Goal: Task Accomplishment & Management: Use online tool/utility

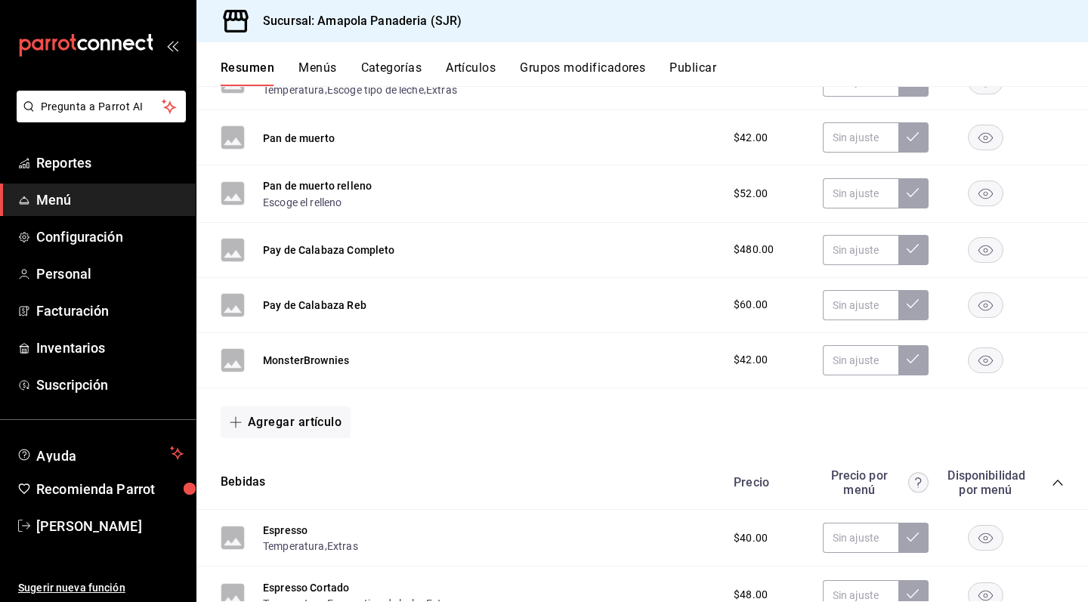
scroll to position [263, 0]
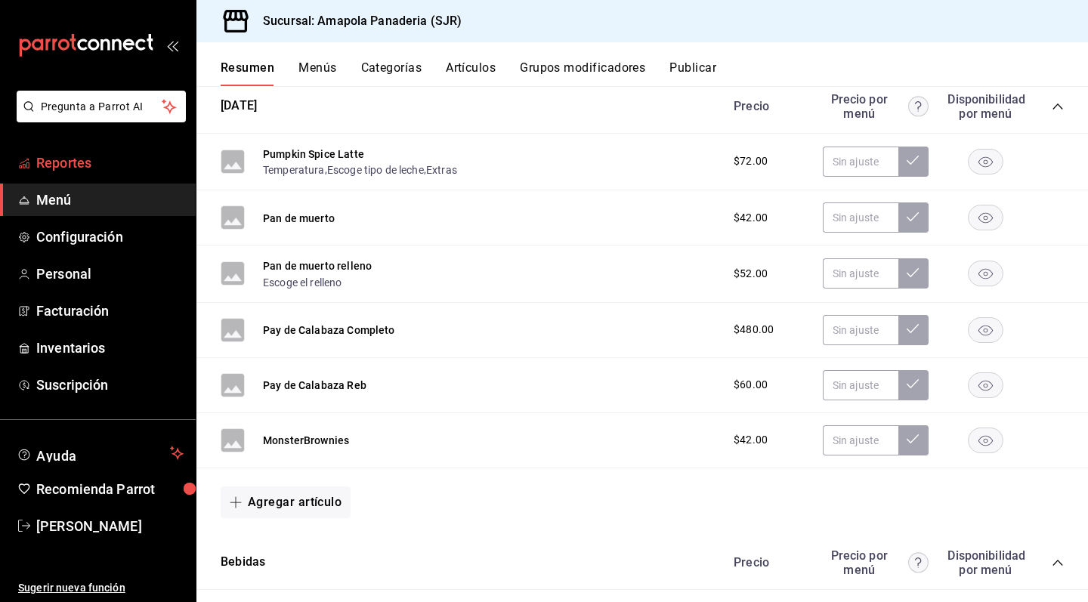
click at [131, 151] on link "Reportes" at bounding box center [98, 163] width 196 height 32
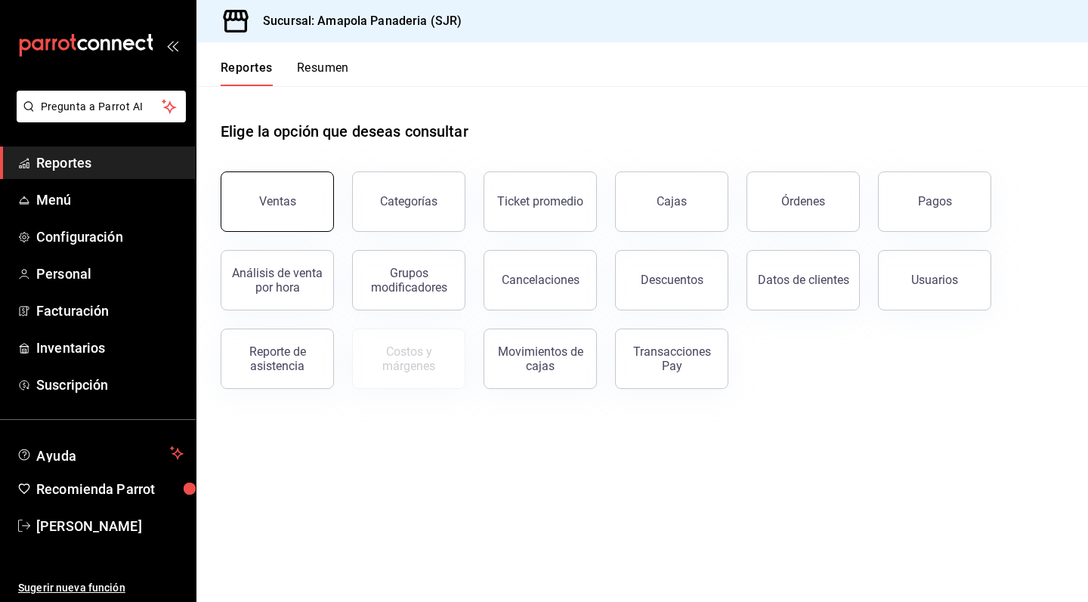
click at [315, 219] on button "Ventas" at bounding box center [277, 202] width 113 height 60
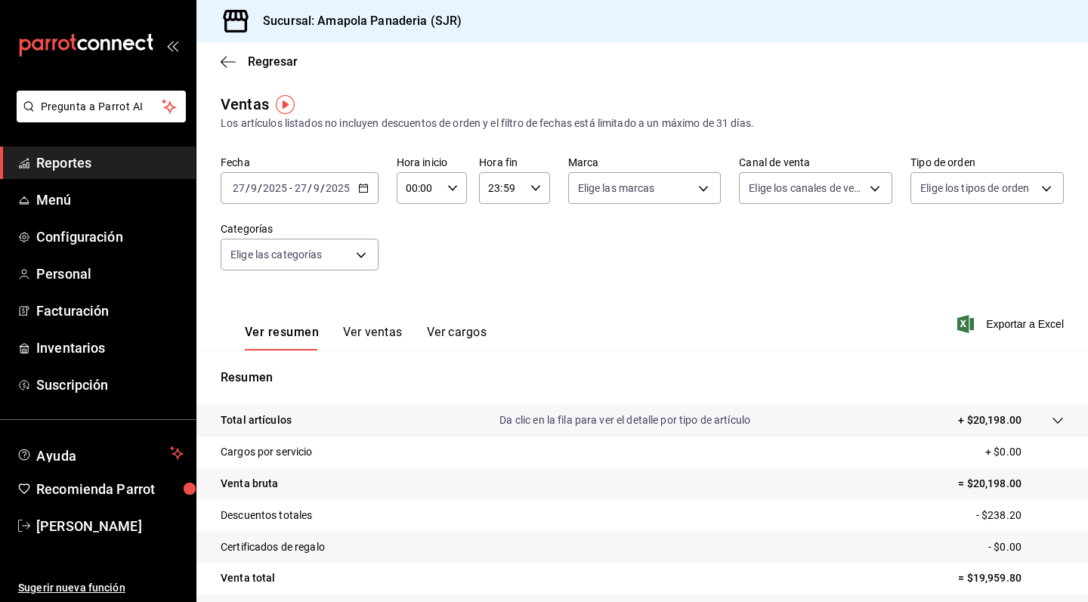
click at [223, 52] on div "Regresar" at bounding box center [642, 61] width 892 height 39
click at [358, 184] on icon "button" at bounding box center [363, 188] width 11 height 11
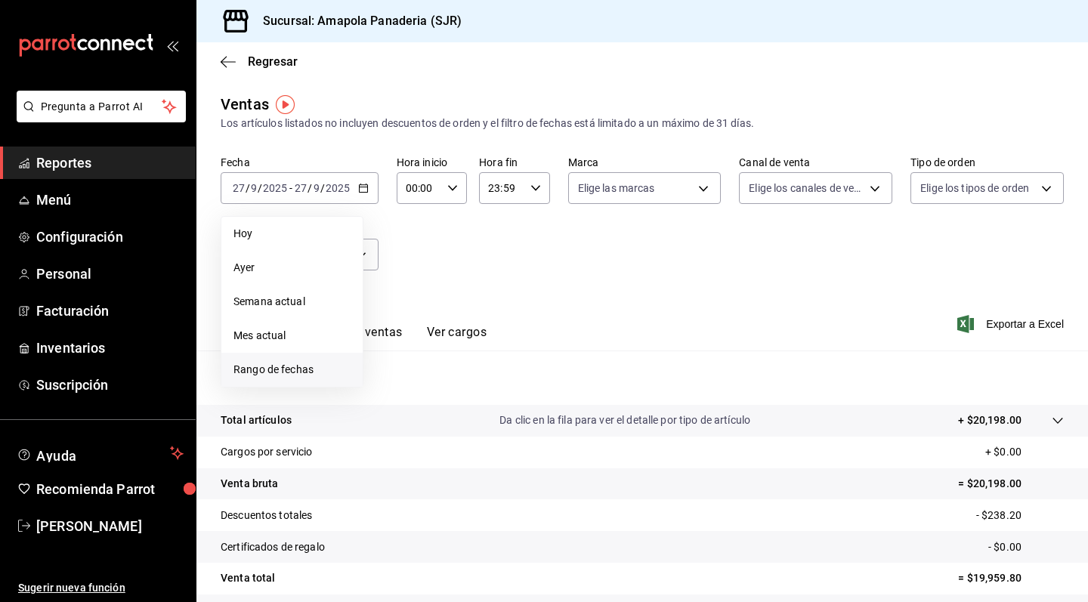
click at [304, 371] on span "Rango de fechas" at bounding box center [292, 370] width 117 height 16
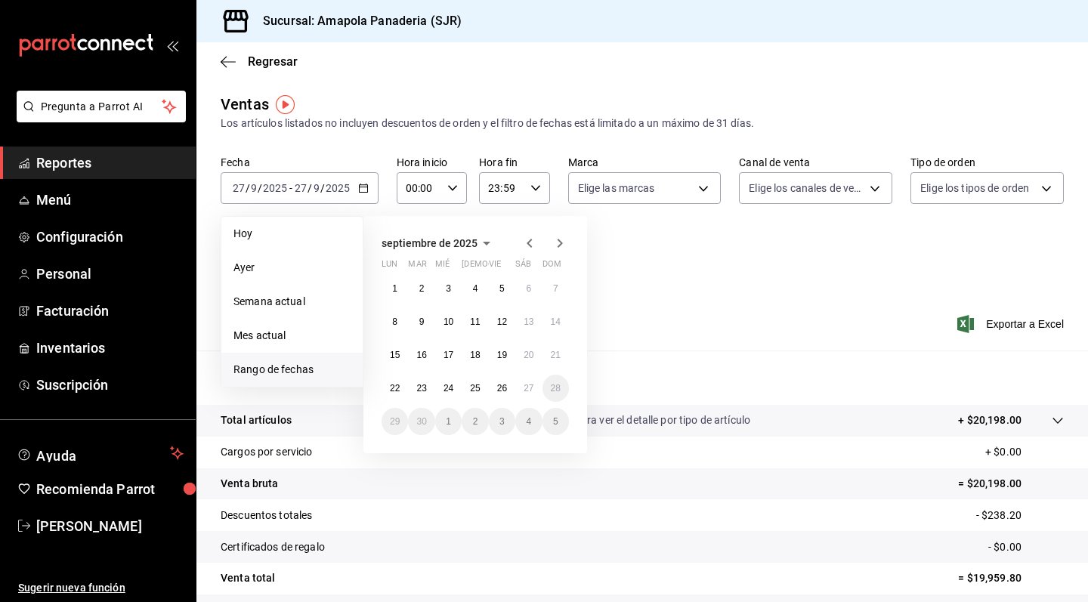
click at [534, 247] on icon "button" at bounding box center [530, 243] width 18 height 18
click at [421, 289] on abbr "1" at bounding box center [421, 294] width 5 height 11
click at [468, 425] on button "31" at bounding box center [475, 427] width 26 height 27
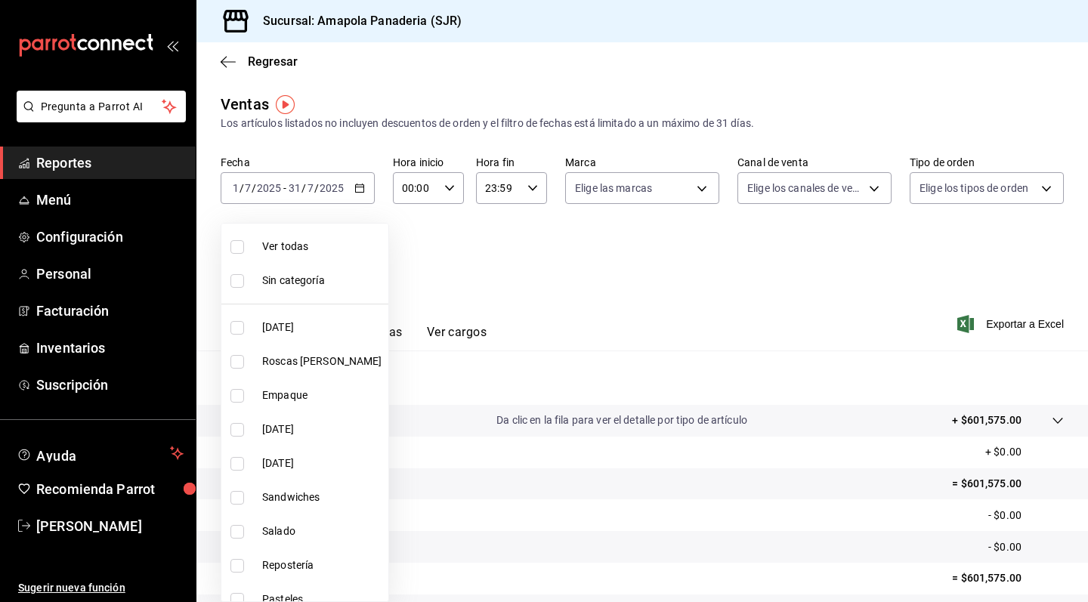
click at [279, 261] on body "Pregunta a Parrot AI Reportes Menú Configuración Personal Facturación Inventari…" at bounding box center [544, 301] width 1088 height 602
click at [291, 496] on span "Sandwiches" at bounding box center [322, 498] width 120 height 16
type input "2afd7bd3-b3f5-4dc4-bb24-d9b039189022"
checkbox input "true"
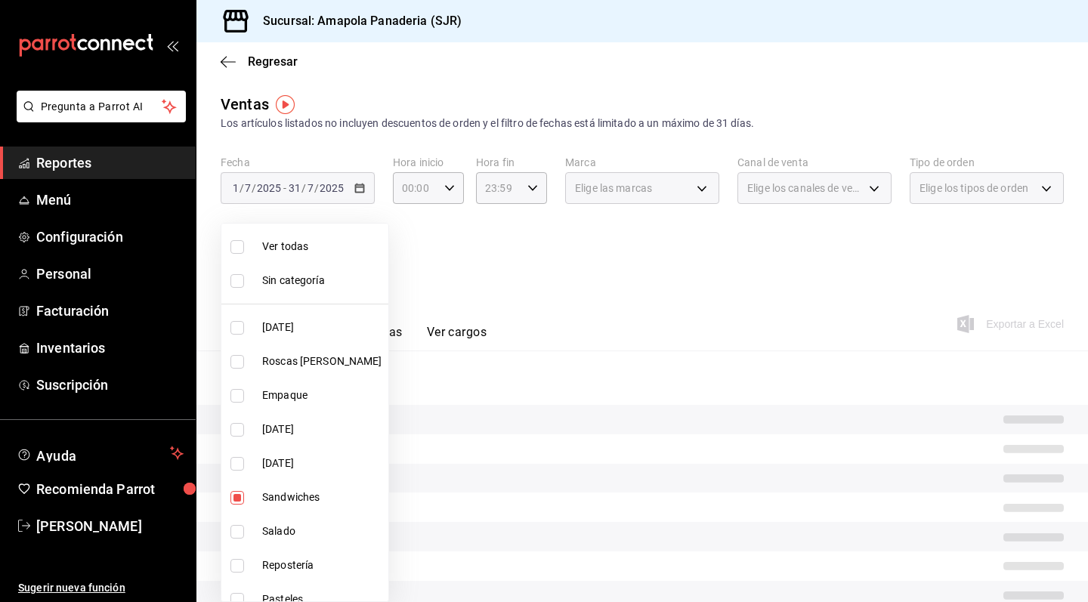
click at [645, 349] on div at bounding box center [544, 301] width 1088 height 602
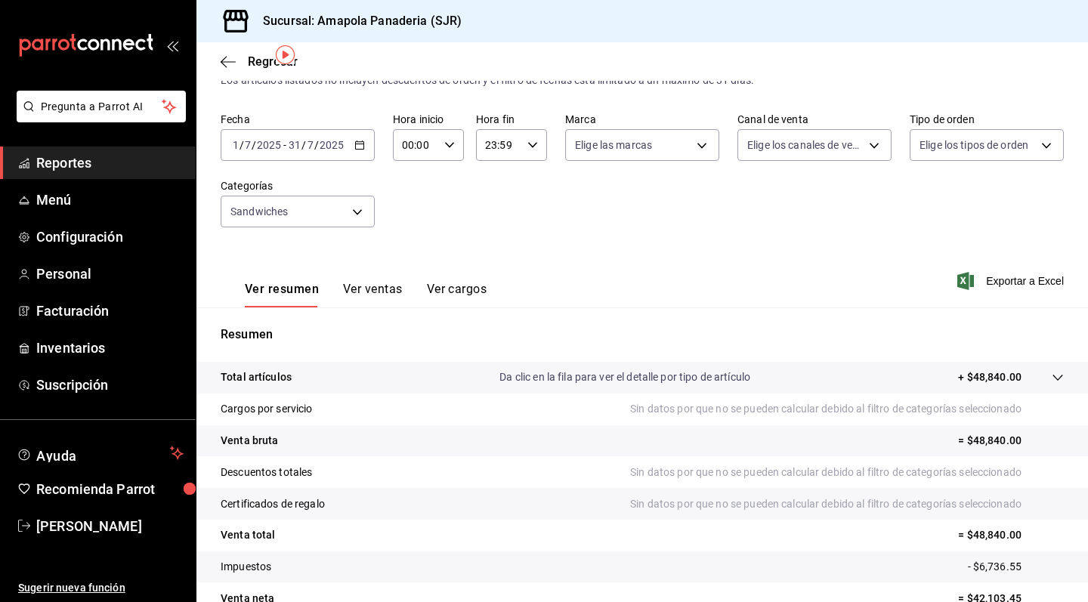
scroll to position [55, 0]
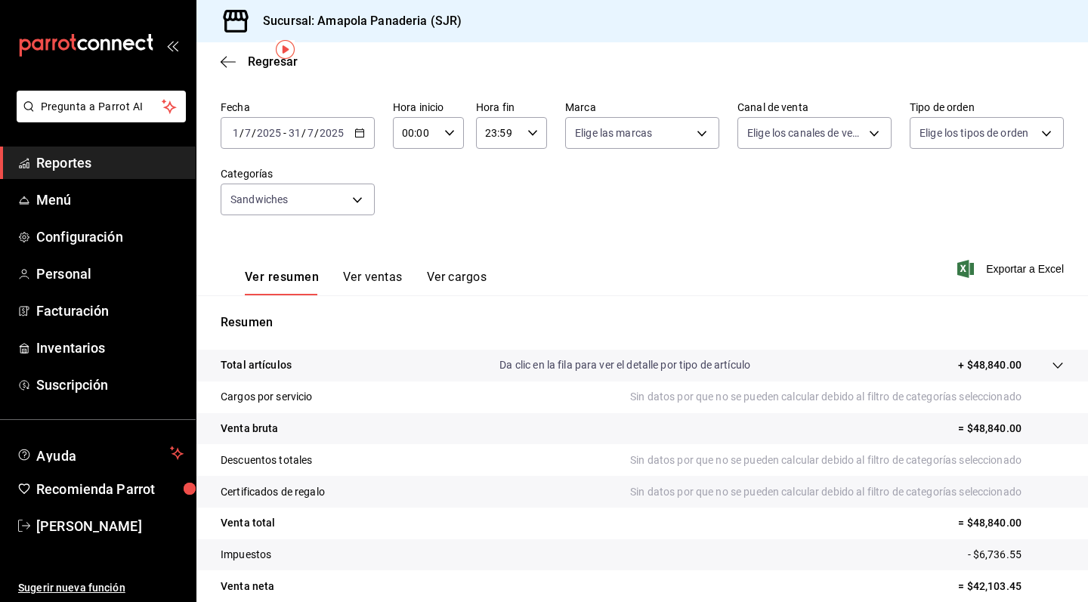
drag, startPoint x: 605, startPoint y: 49, endPoint x: 354, endPoint y: 131, distance: 263.9
click at [354, 131] on icon "button" at bounding box center [359, 133] width 11 height 11
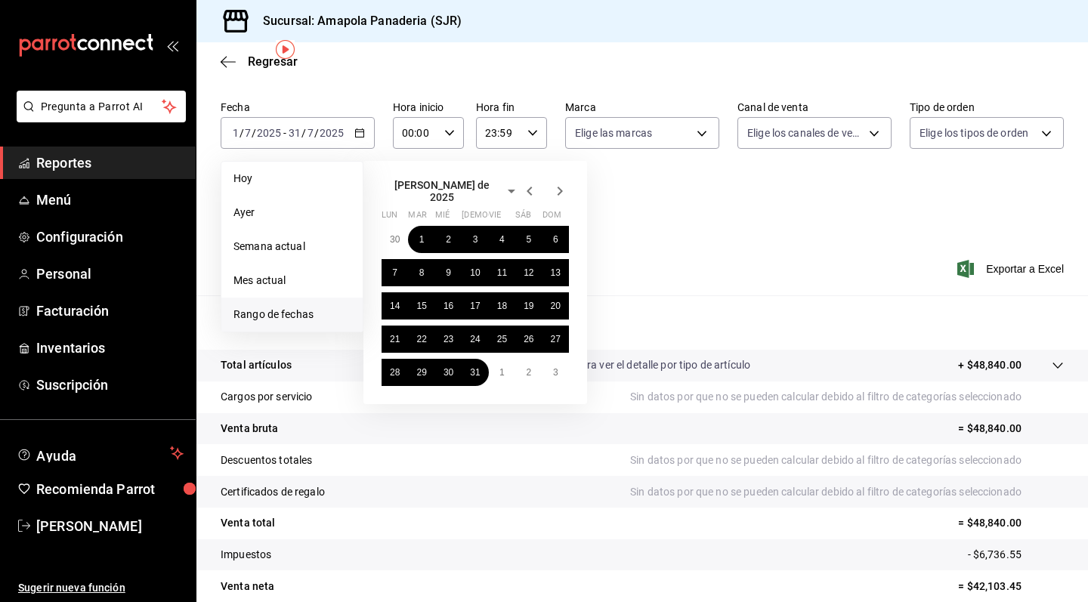
click at [535, 190] on icon "button" at bounding box center [530, 191] width 18 height 18
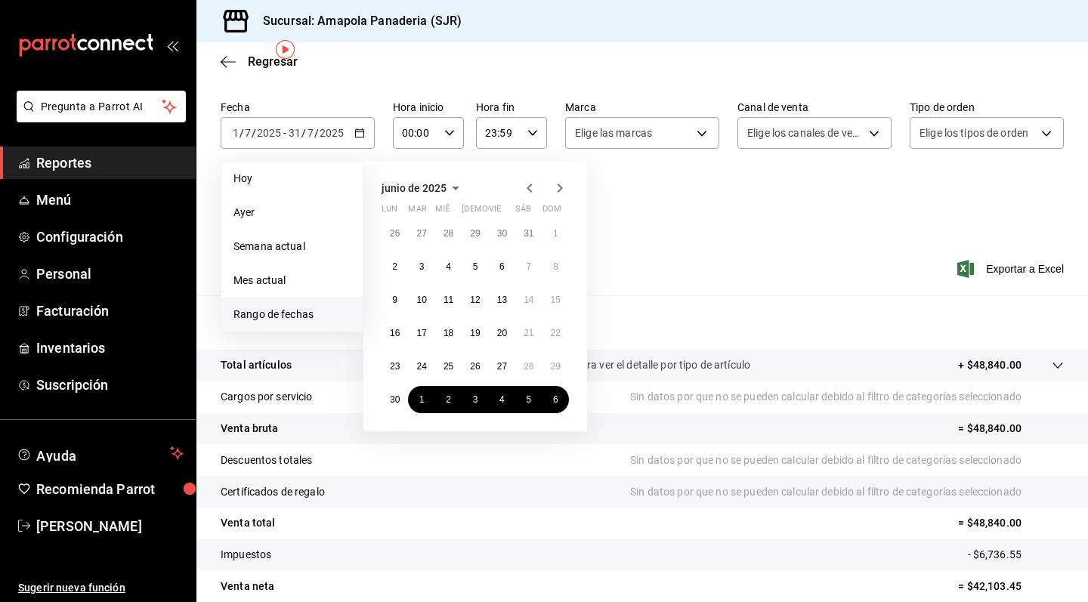
click at [535, 190] on icon "button" at bounding box center [530, 188] width 18 height 18
click at [566, 189] on icon "button" at bounding box center [560, 188] width 18 height 18
click at [549, 226] on button "1" at bounding box center [556, 233] width 26 height 27
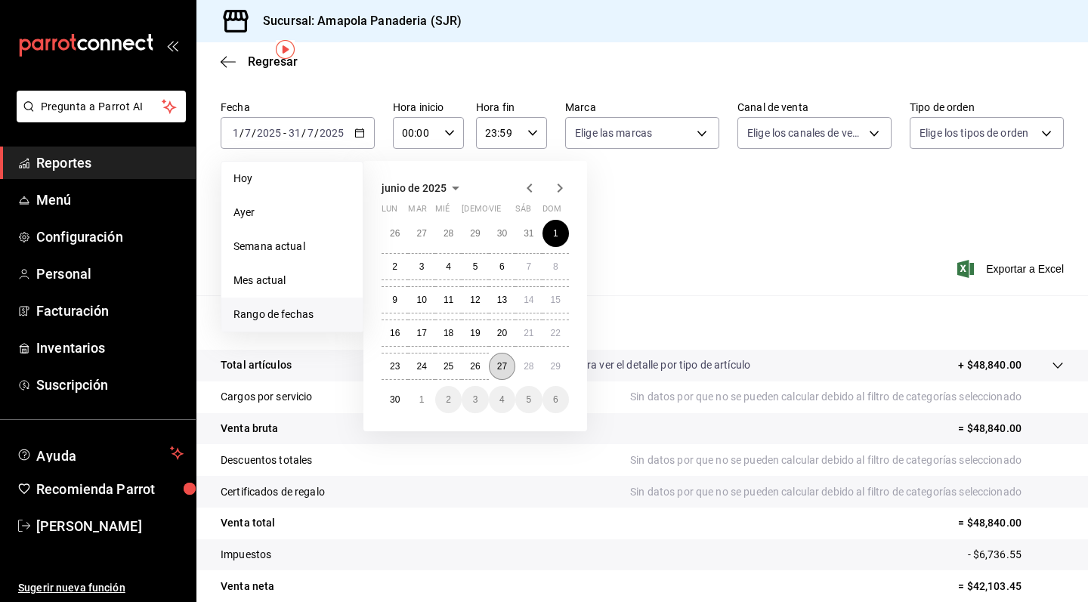
click at [504, 364] on abbr "27" at bounding box center [502, 366] width 10 height 11
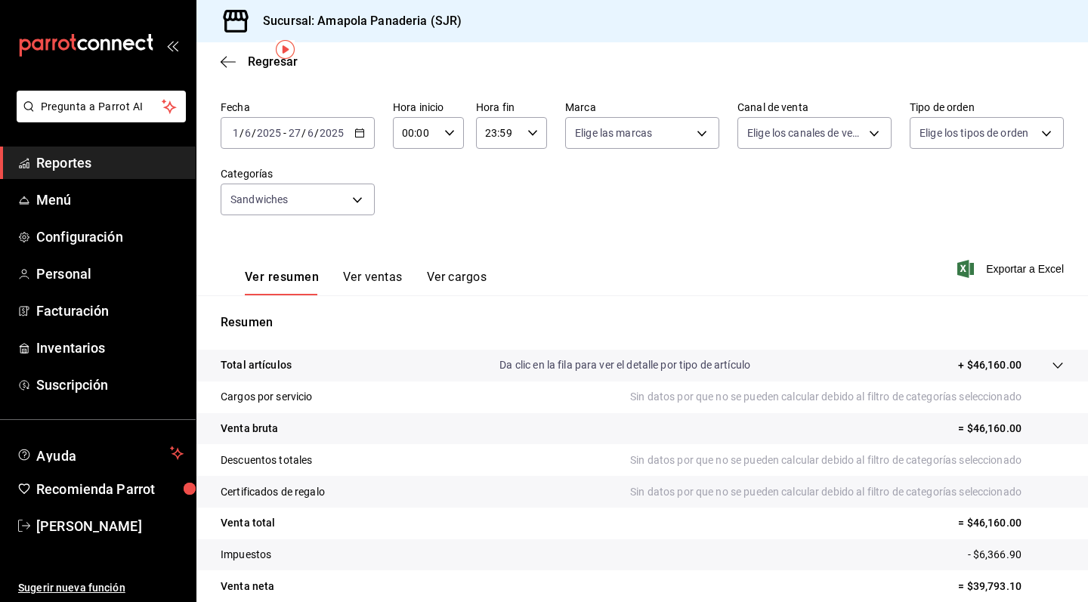
scroll to position [68, 0]
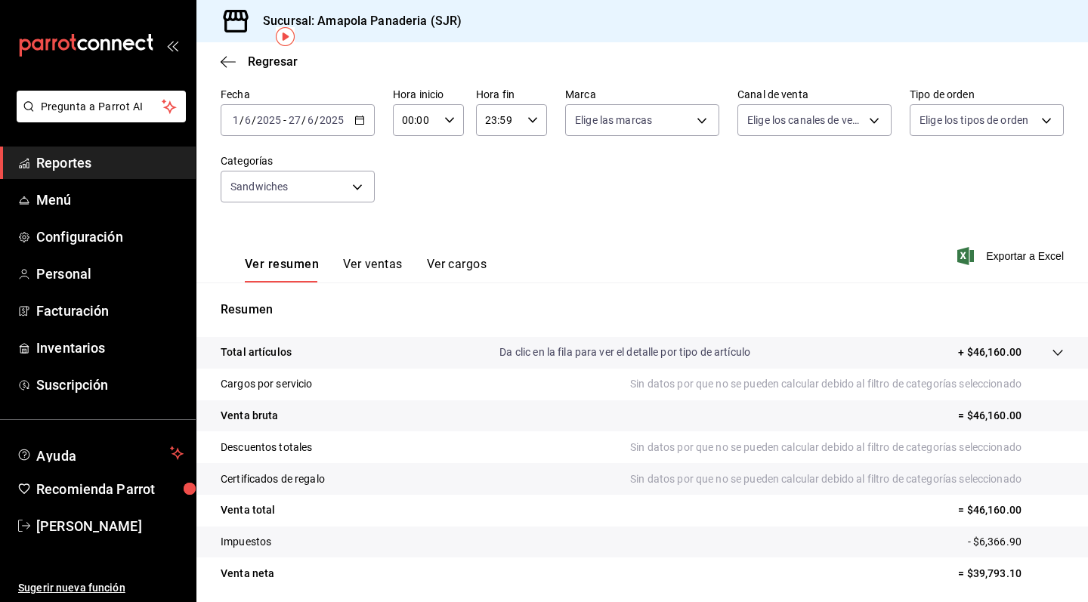
click at [351, 261] on button "Ver ventas" at bounding box center [373, 270] width 60 height 26
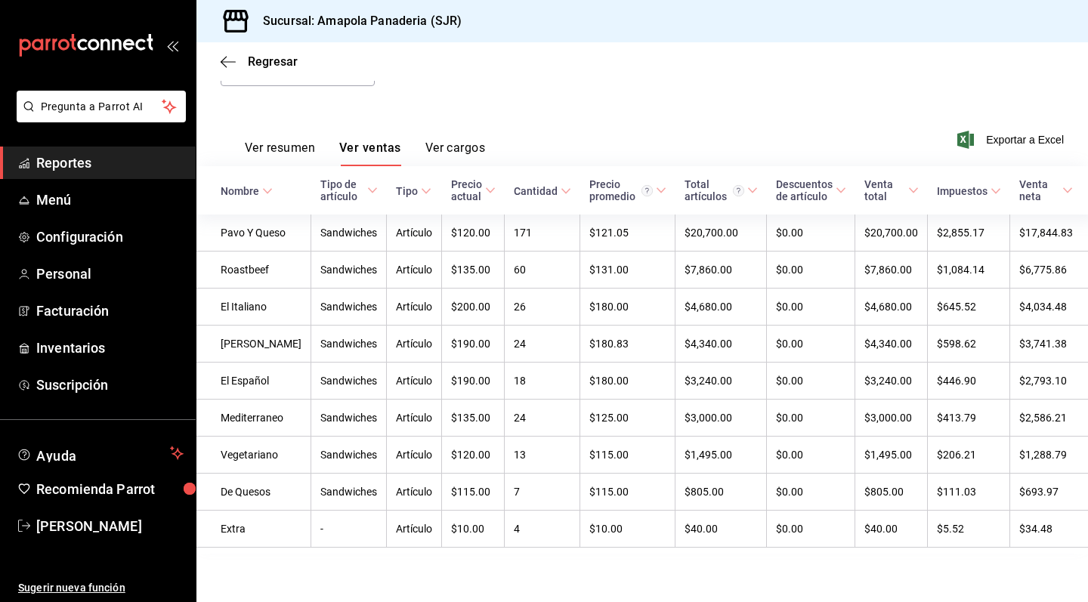
scroll to position [196, 0]
click at [1020, 131] on span "Exportar a Excel" at bounding box center [1013, 140] width 104 height 18
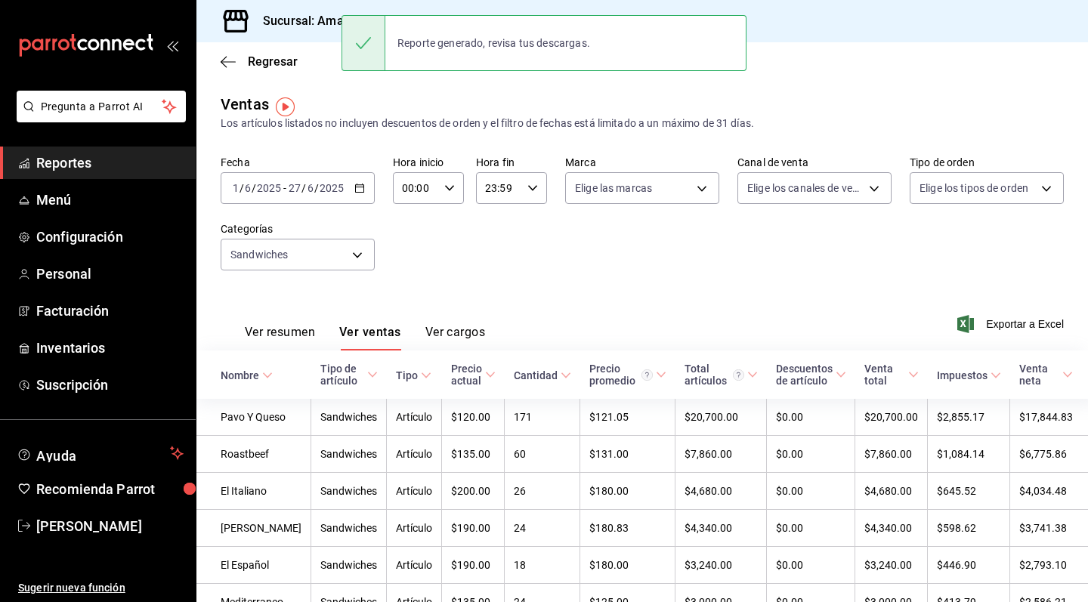
scroll to position [0, 0]
click at [498, 75] on div "Reporte generado, revisa tus descargas." at bounding box center [544, 43] width 405 height 65
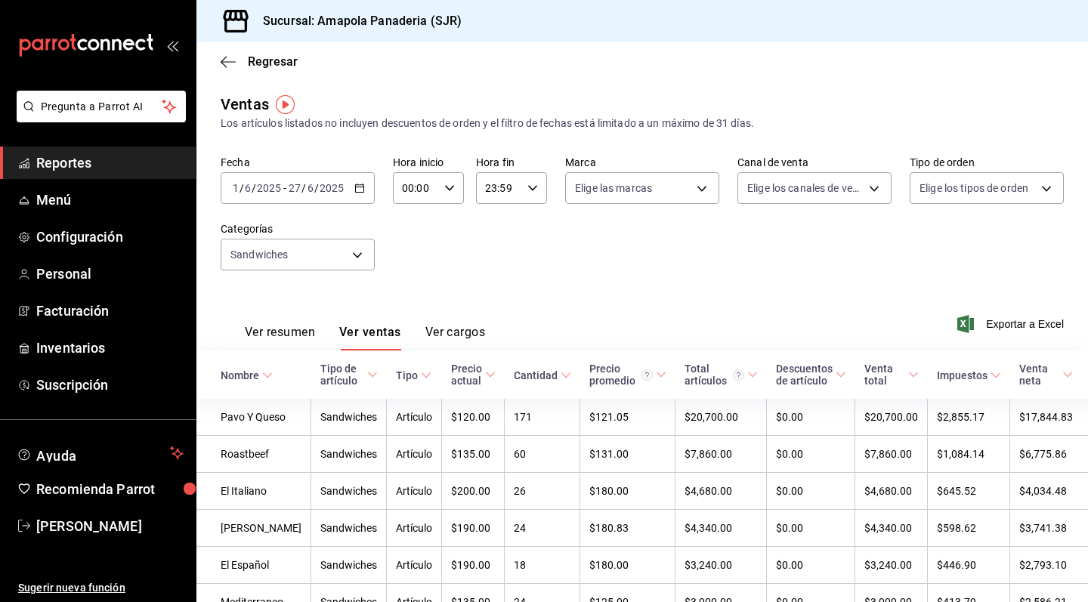
click at [357, 191] on icon "button" at bounding box center [359, 188] width 11 height 11
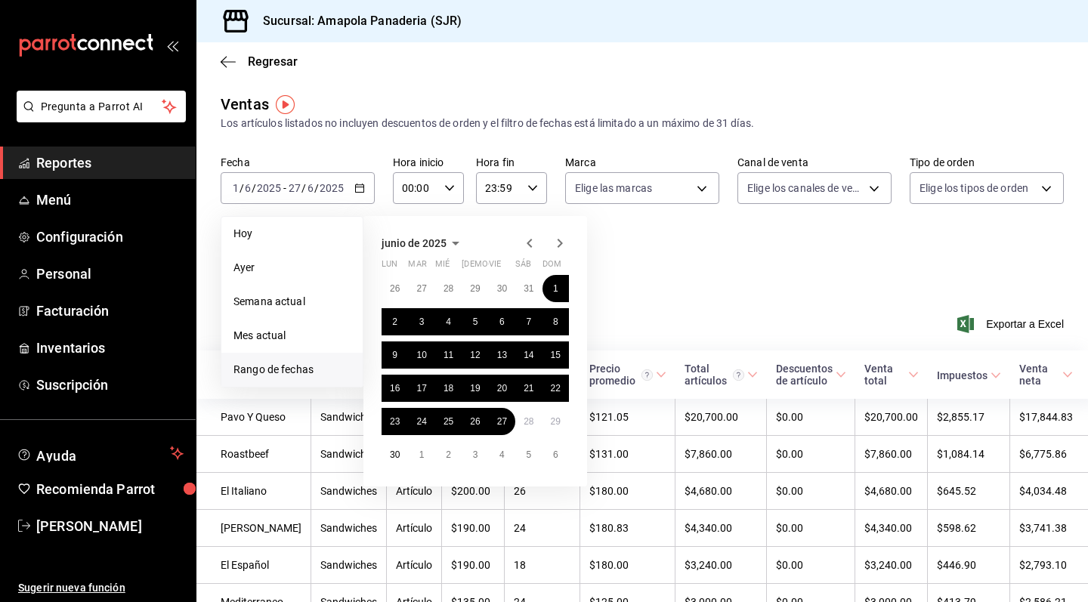
click at [558, 237] on icon "button" at bounding box center [560, 243] width 18 height 18
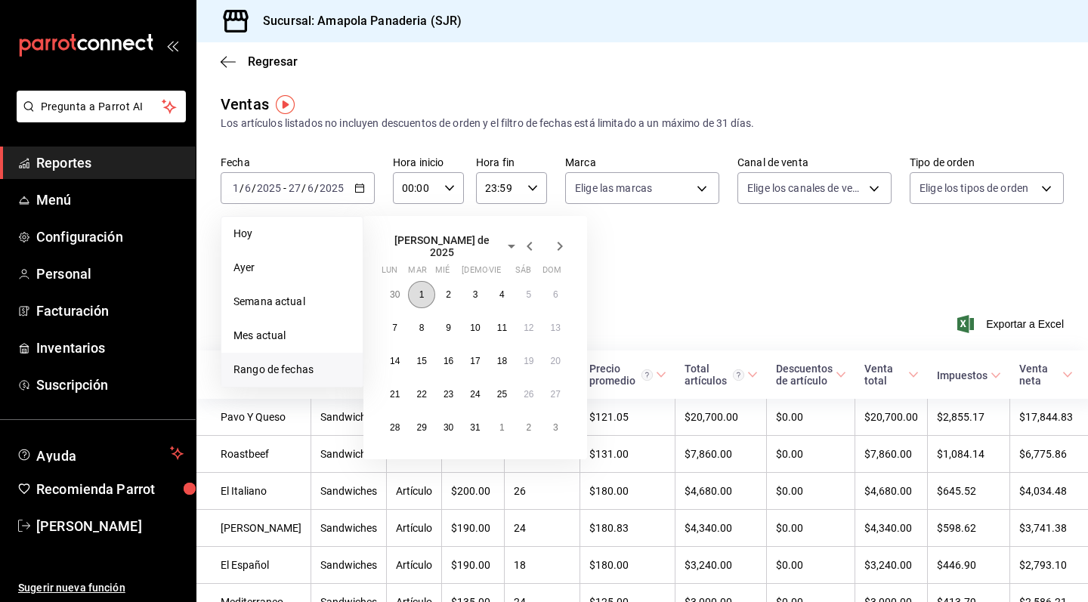
click at [419, 288] on button "1" at bounding box center [421, 294] width 26 height 27
click at [551, 391] on abbr "27" at bounding box center [556, 394] width 10 height 11
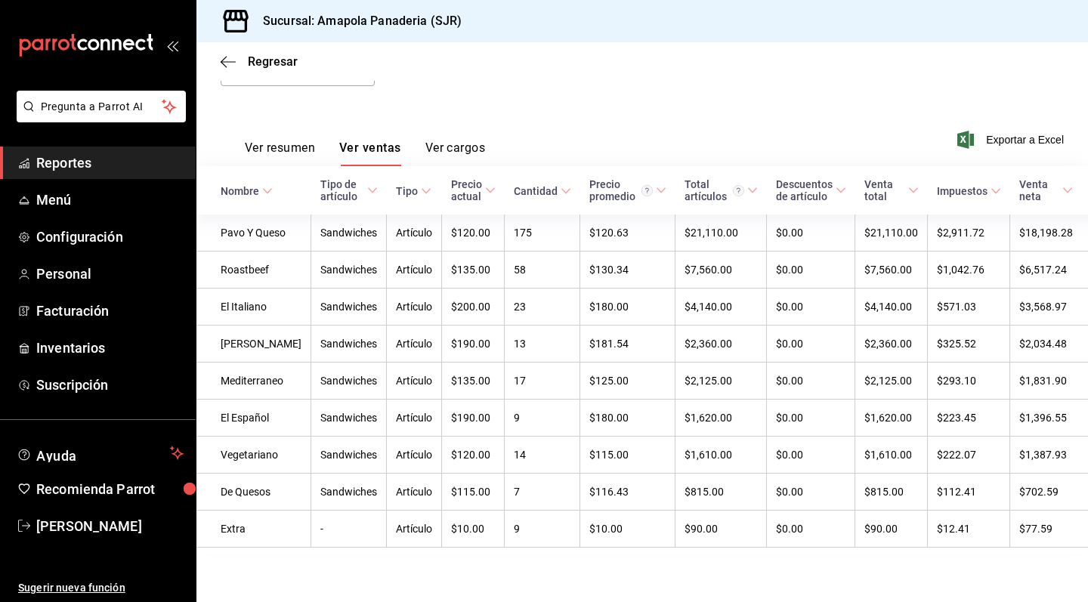
scroll to position [196, 0]
click at [1012, 131] on span "Exportar a Excel" at bounding box center [1013, 140] width 104 height 18
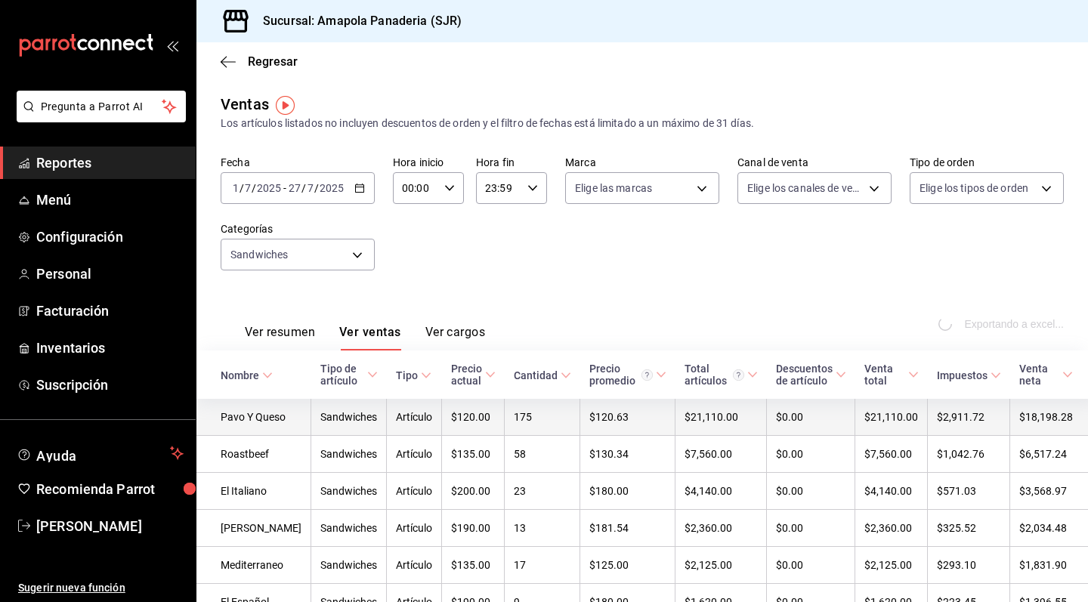
scroll to position [0, 0]
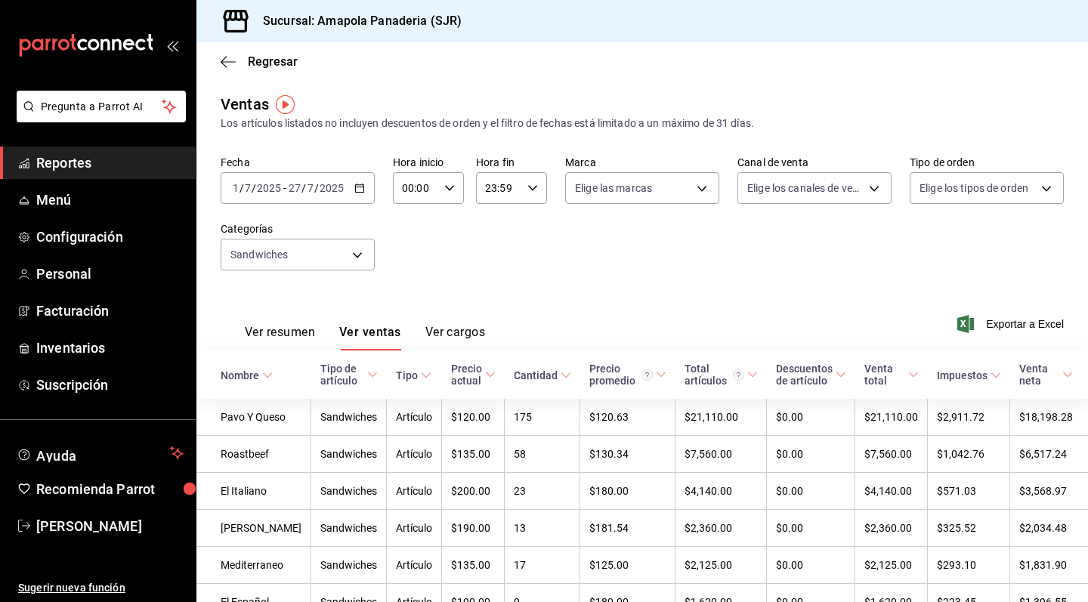
click at [573, 266] on div "Fecha [DATE] [DATE] - [DATE] [DATE] Hora inicio 00:00 Hora inicio Hora fin 23:5…" at bounding box center [642, 222] width 843 height 133
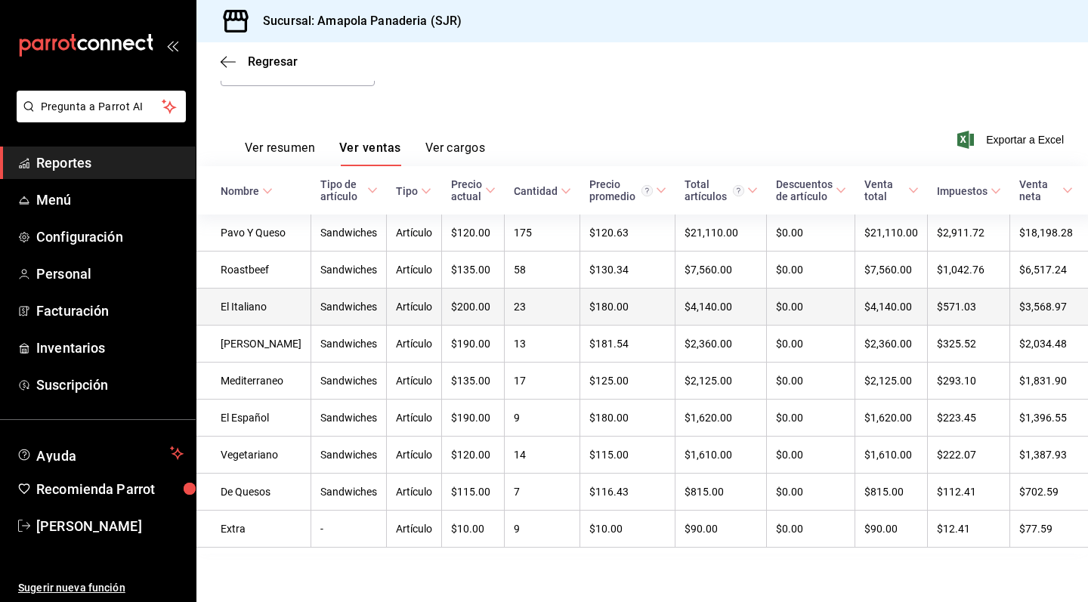
scroll to position [196, 0]
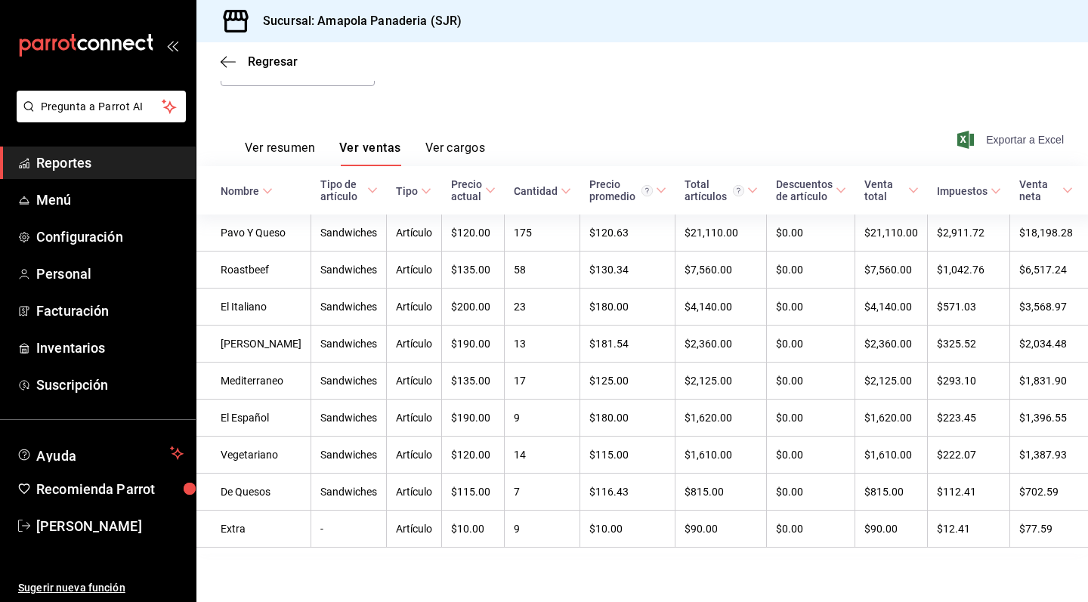
click at [979, 134] on span "Exportar a Excel" at bounding box center [1013, 140] width 104 height 18
click at [227, 64] on icon "button" at bounding box center [228, 62] width 15 height 14
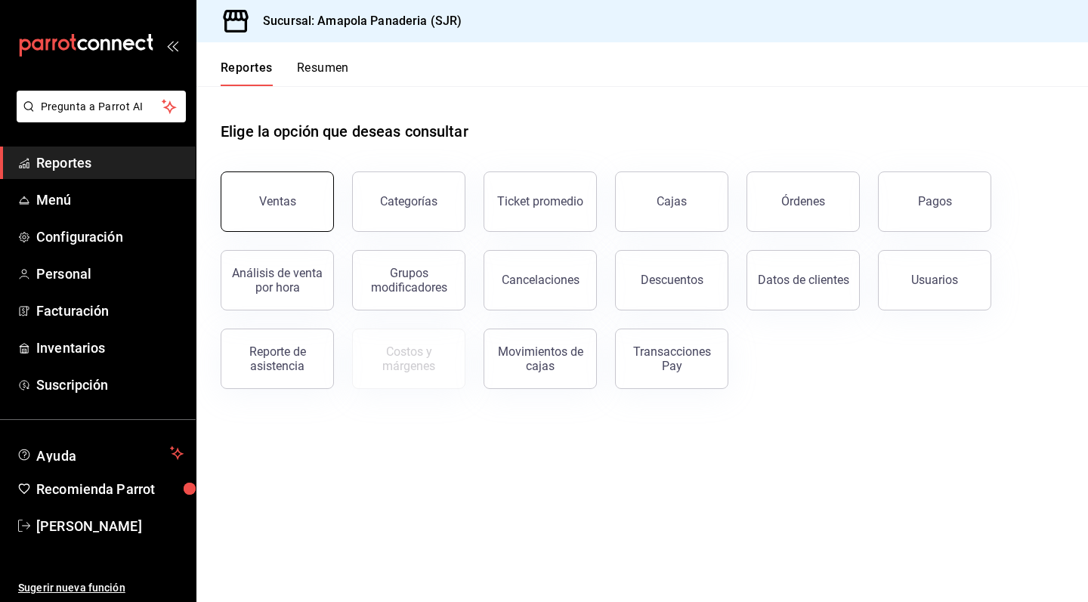
click at [277, 202] on div "Ventas" at bounding box center [277, 201] width 37 height 14
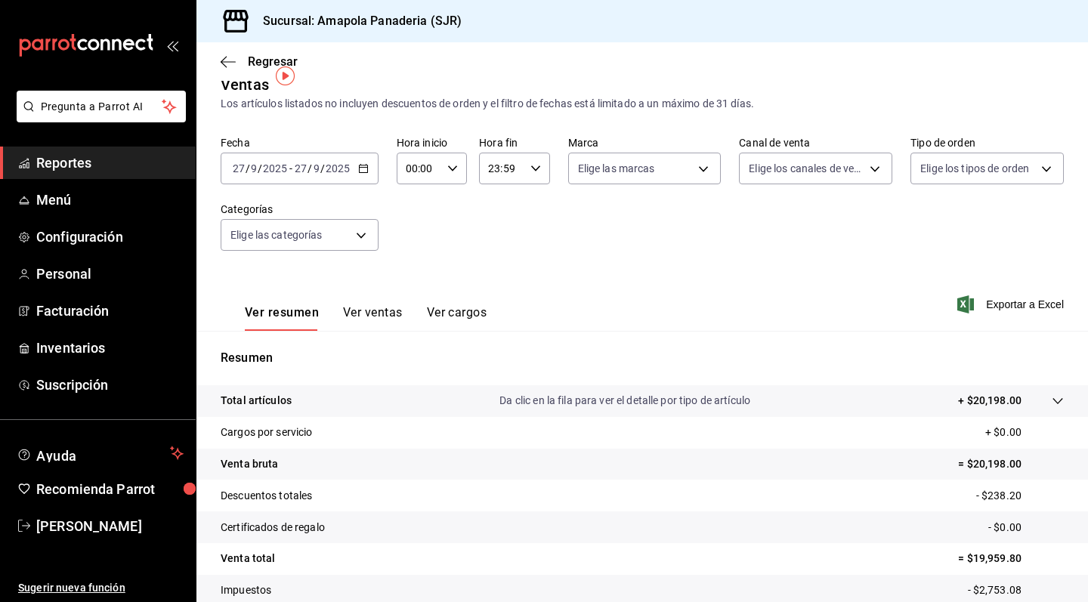
scroll to position [29, 0]
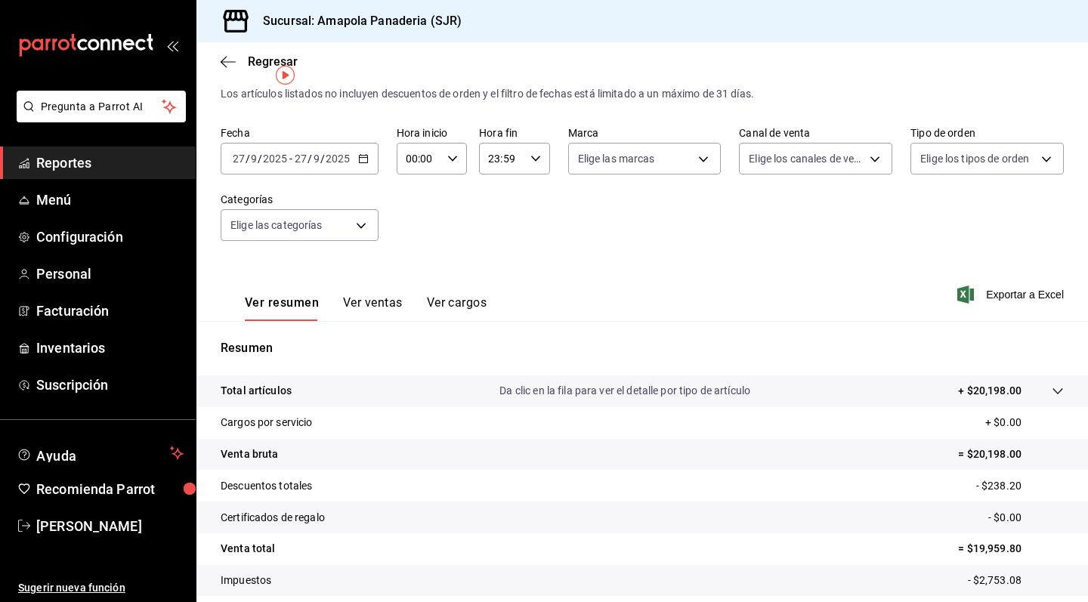
click at [374, 302] on button "Ver ventas" at bounding box center [373, 308] width 60 height 26
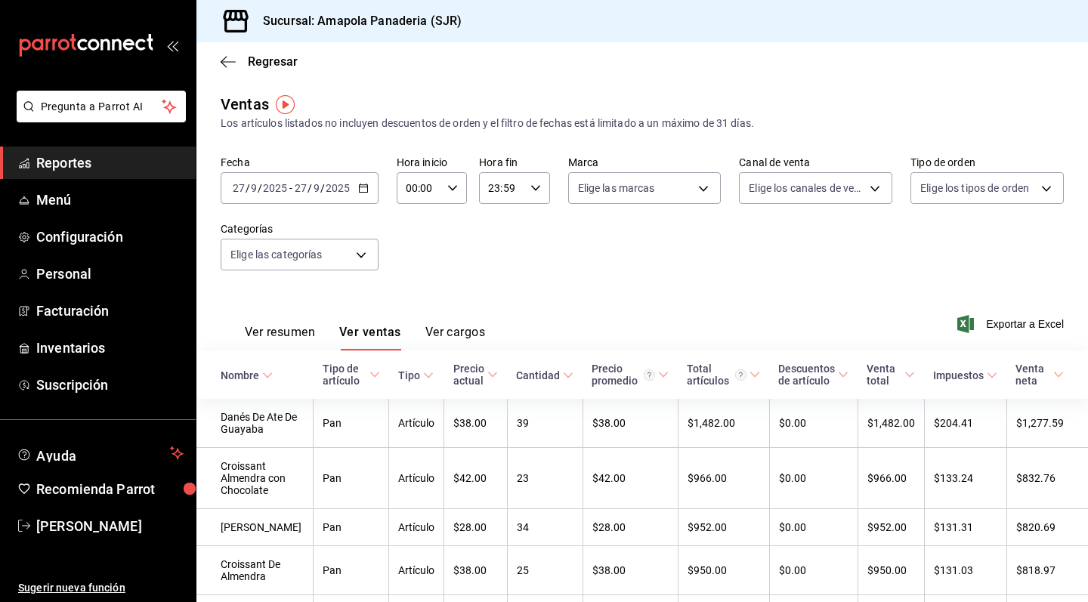
click at [283, 337] on button "Ver resumen" at bounding box center [280, 338] width 70 height 26
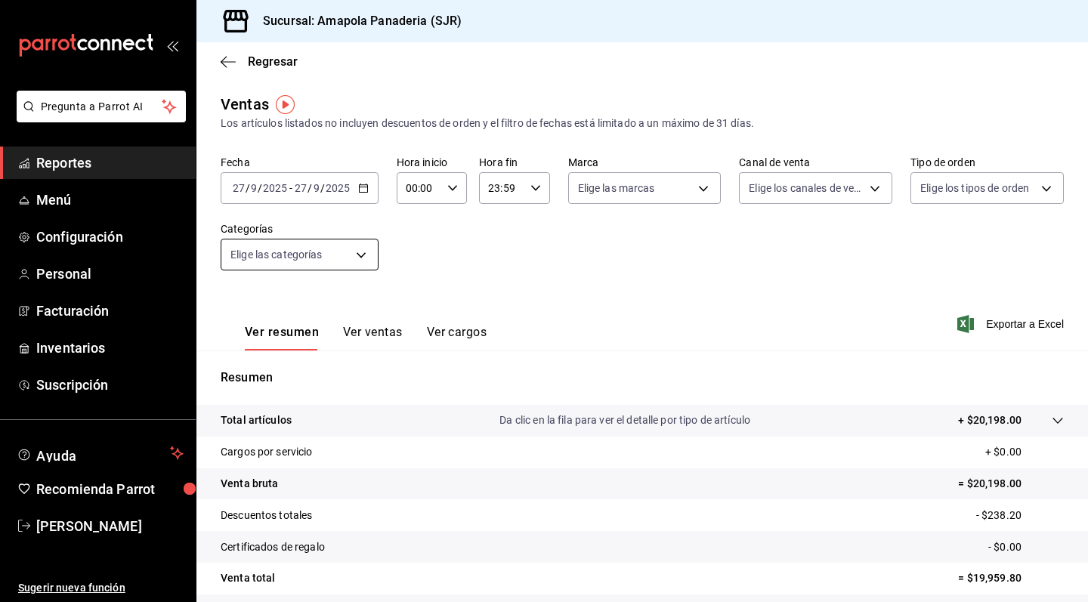
click at [342, 247] on body "Pregunta a Parrot AI Reportes Menú Configuración Personal Facturación Inventari…" at bounding box center [544, 301] width 1088 height 602
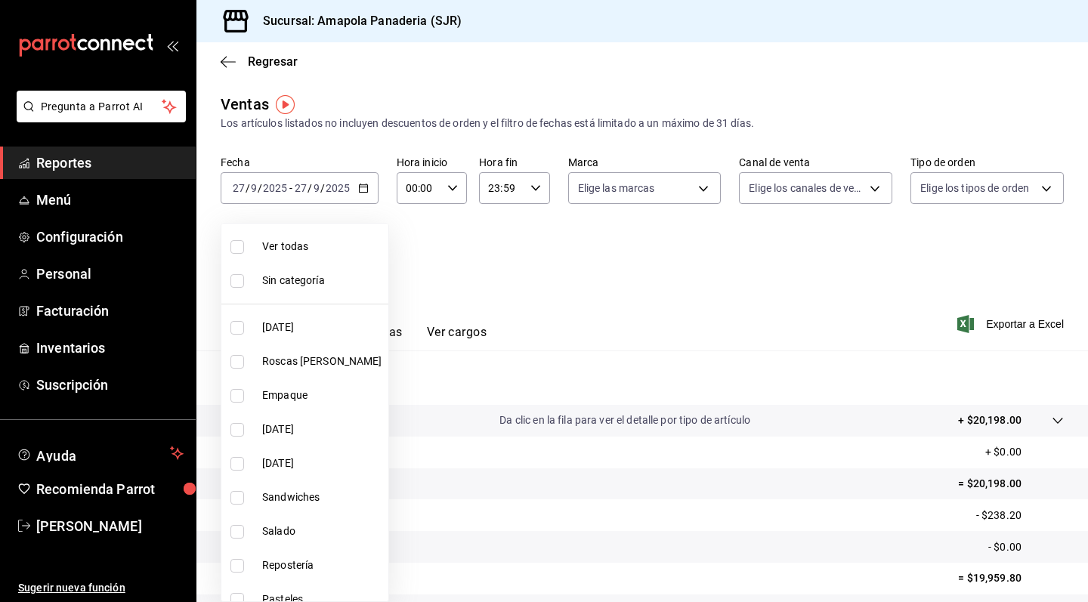
click at [293, 485] on li "Sandwiches" at bounding box center [304, 498] width 167 height 34
type input "2afd7bd3-b3f5-4dc4-bb24-d9b039189022"
checkbox input "true"
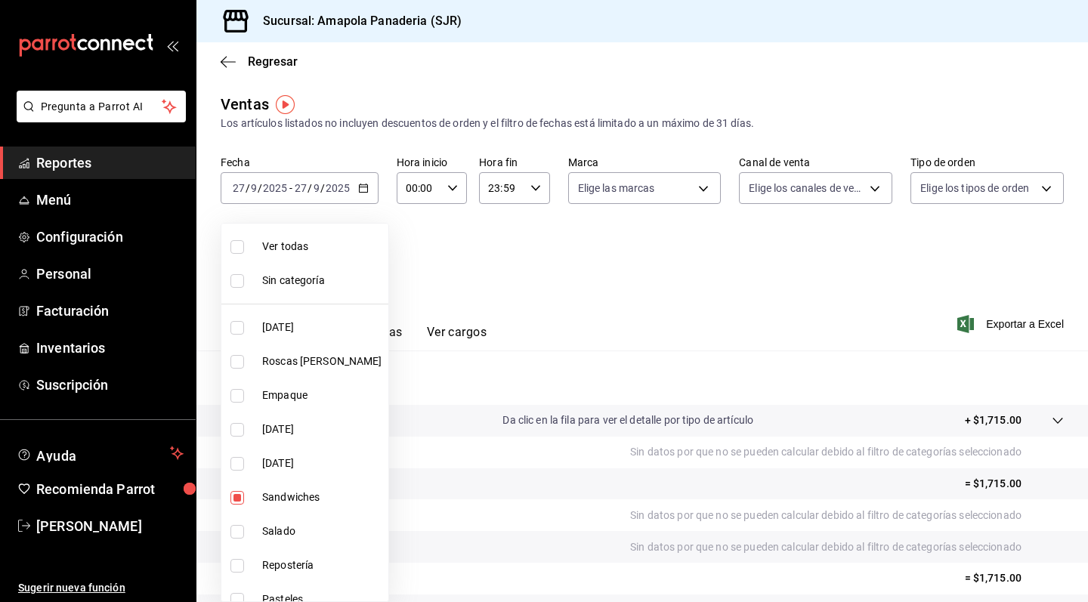
click at [601, 401] on div at bounding box center [544, 301] width 1088 height 602
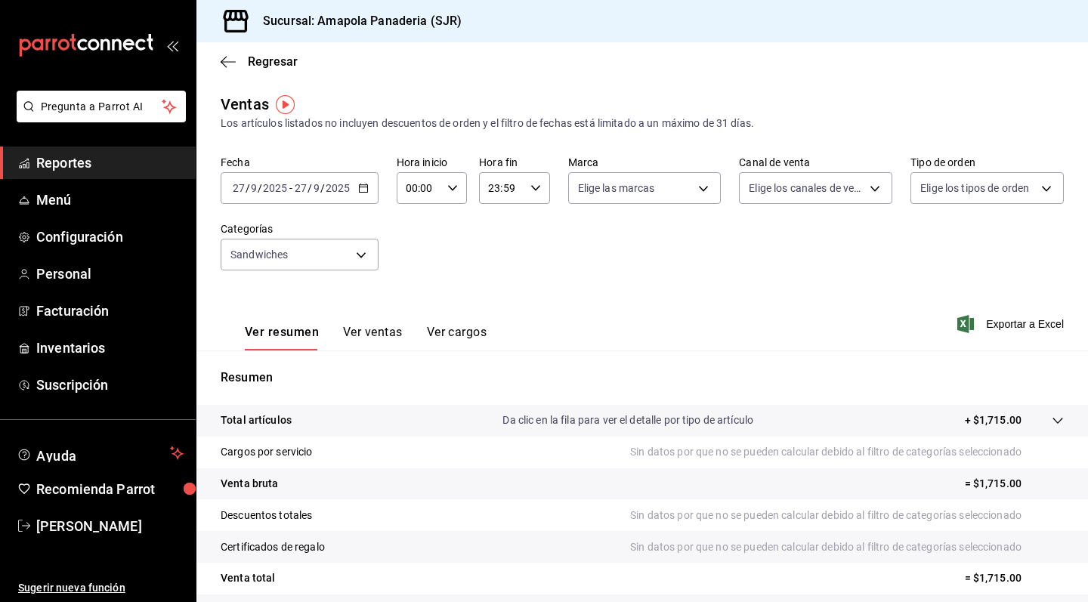
click at [361, 326] on button "Ver ventas" at bounding box center [373, 338] width 60 height 26
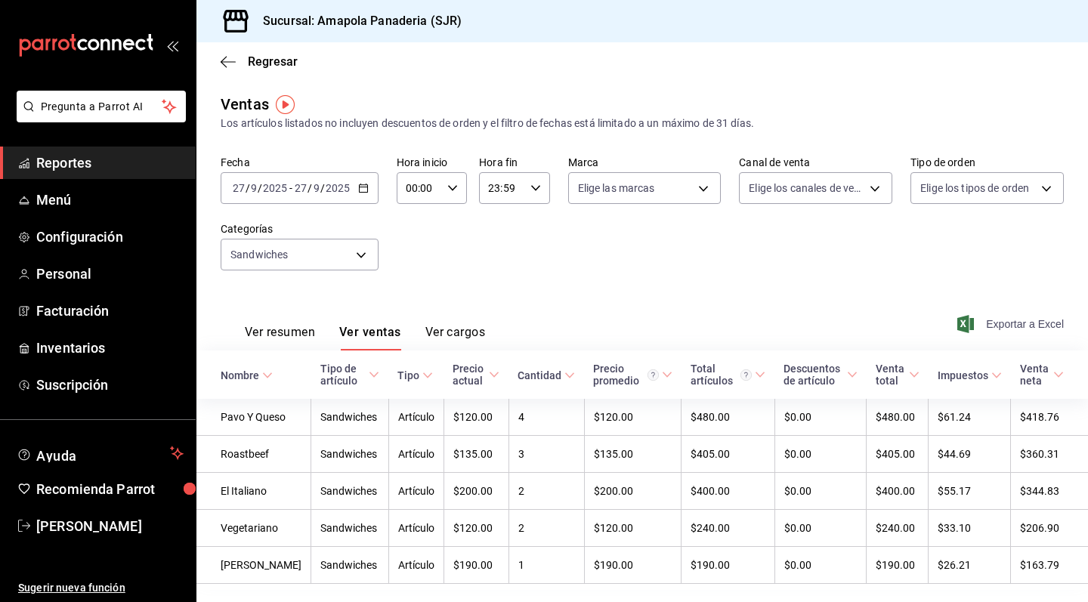
click at [1011, 327] on span "Exportar a Excel" at bounding box center [1013, 324] width 104 height 18
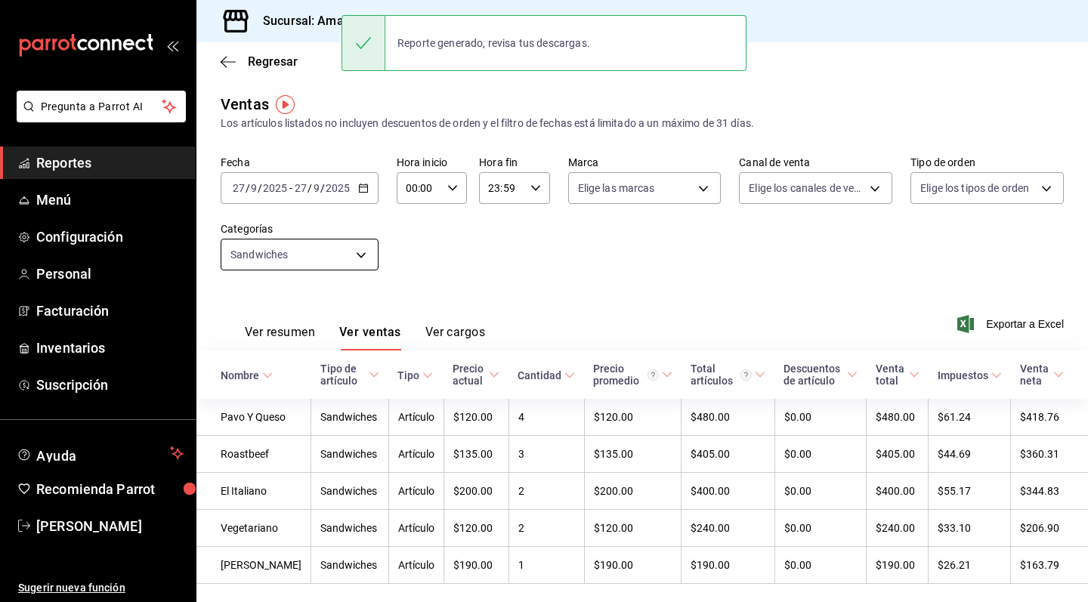
click at [360, 240] on body "Pregunta a Parrot AI Reportes Menú Configuración Personal Facturación Inventari…" at bounding box center [544, 301] width 1088 height 602
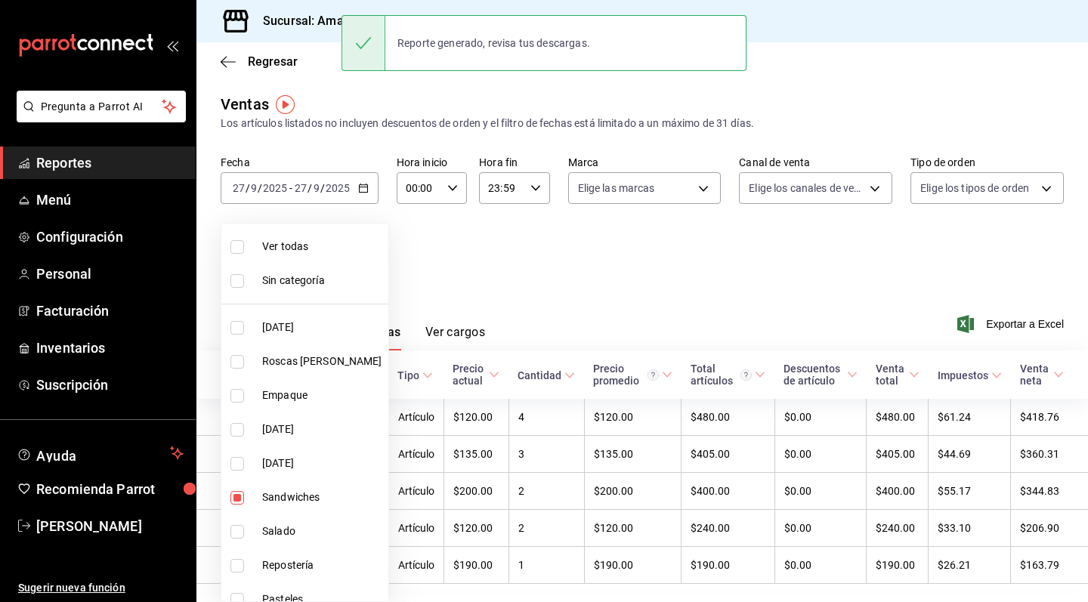
click at [361, 187] on div at bounding box center [544, 301] width 1088 height 602
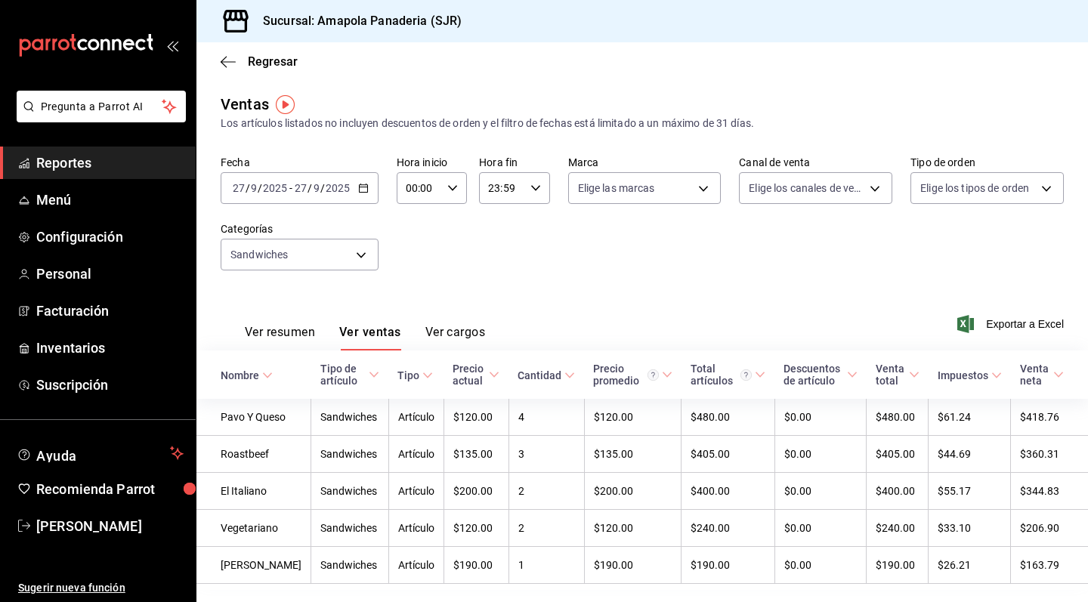
click at [362, 187] on \(Stroke\) "button" at bounding box center [363, 187] width 8 height 1
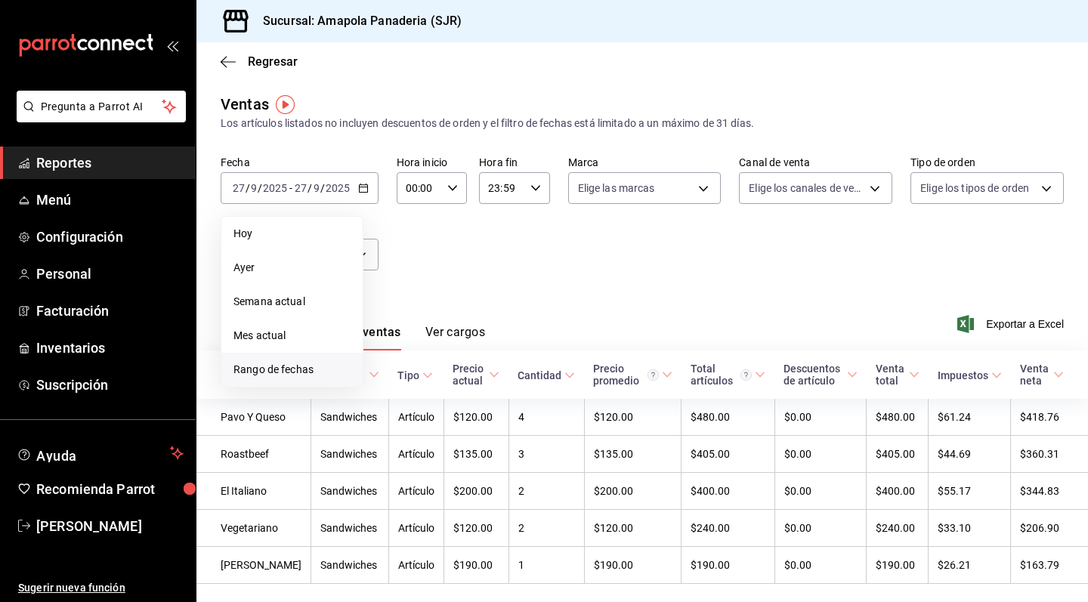
click at [311, 370] on span "Rango de fechas" at bounding box center [292, 370] width 117 height 16
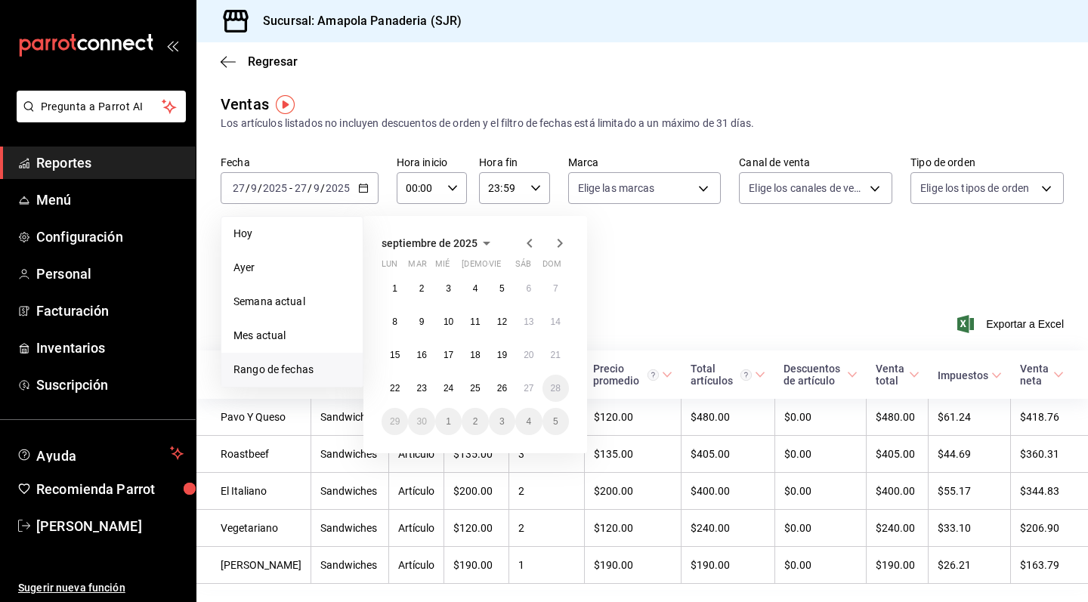
click at [528, 243] on icon "button" at bounding box center [529, 243] width 5 height 9
click at [490, 283] on button "1" at bounding box center [502, 288] width 26 height 27
click at [447, 413] on button "27" at bounding box center [448, 421] width 26 height 27
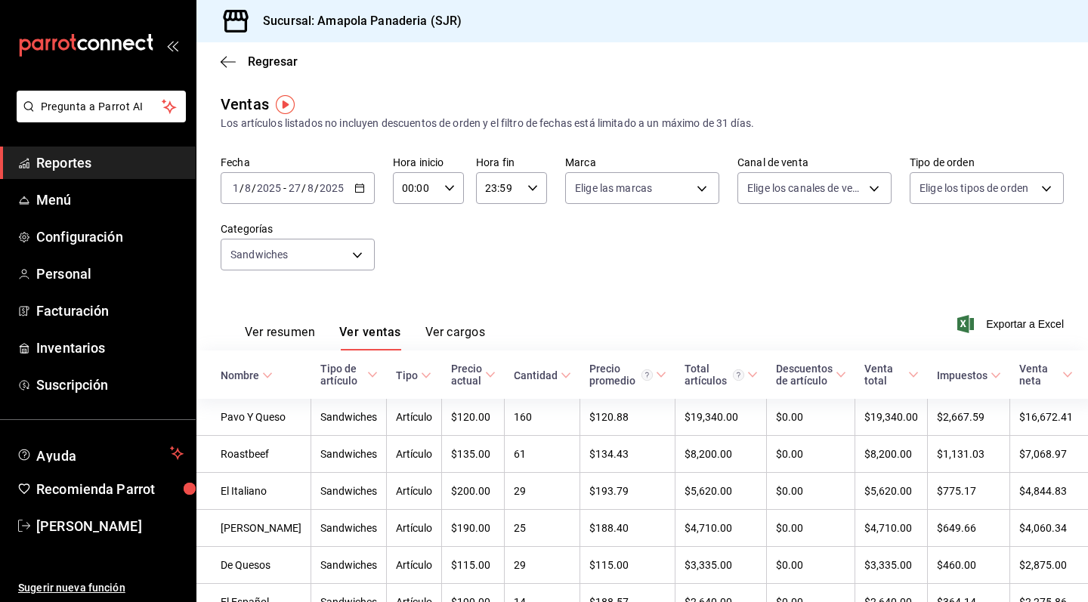
click at [997, 314] on div "Ver resumen Ver ventas Ver cargos Exportar a Excel" at bounding box center [642, 320] width 892 height 62
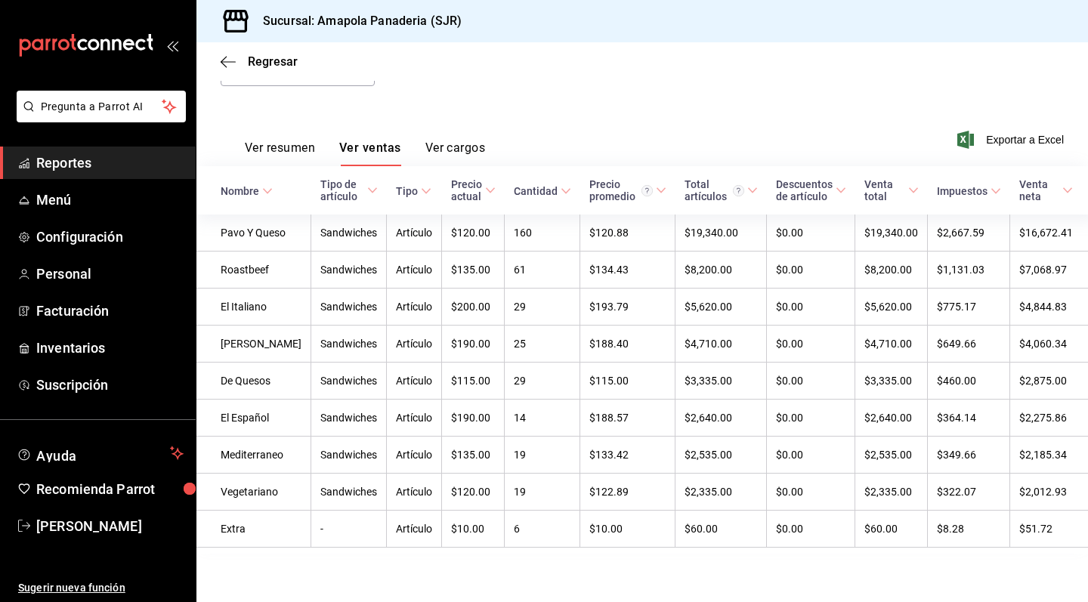
scroll to position [196, 0]
click at [1001, 131] on span "Exportar a Excel" at bounding box center [1013, 140] width 104 height 18
click at [507, 115] on div "Ver resumen Ver ventas Ver cargos Exportar a Excel" at bounding box center [642, 135] width 892 height 62
click at [231, 57] on icon "button" at bounding box center [228, 62] width 15 height 14
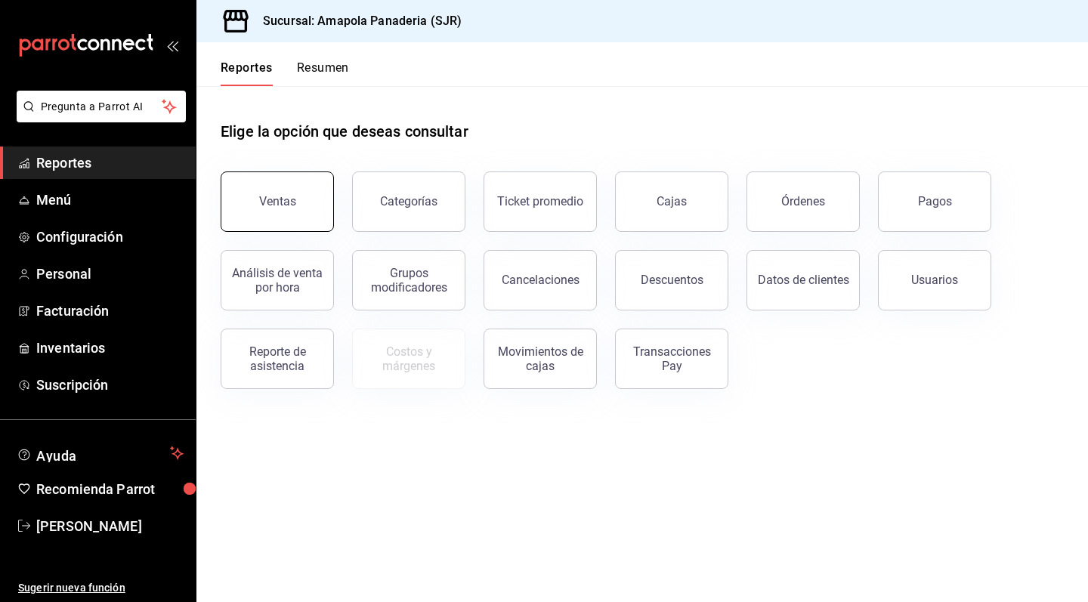
click at [280, 189] on button "Ventas" at bounding box center [277, 202] width 113 height 60
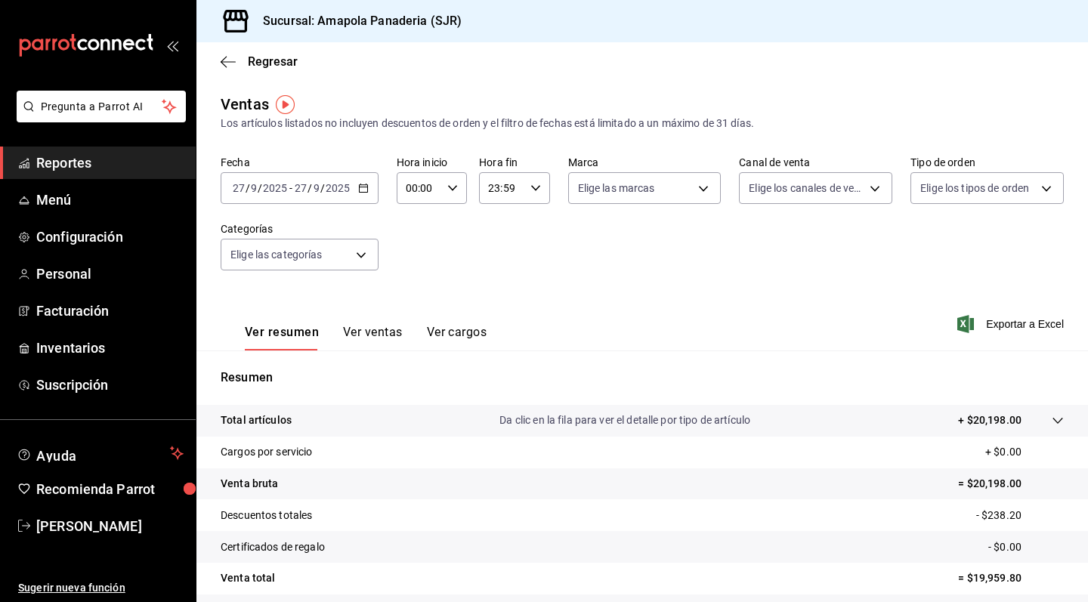
click at [361, 189] on icon "button" at bounding box center [363, 188] width 11 height 11
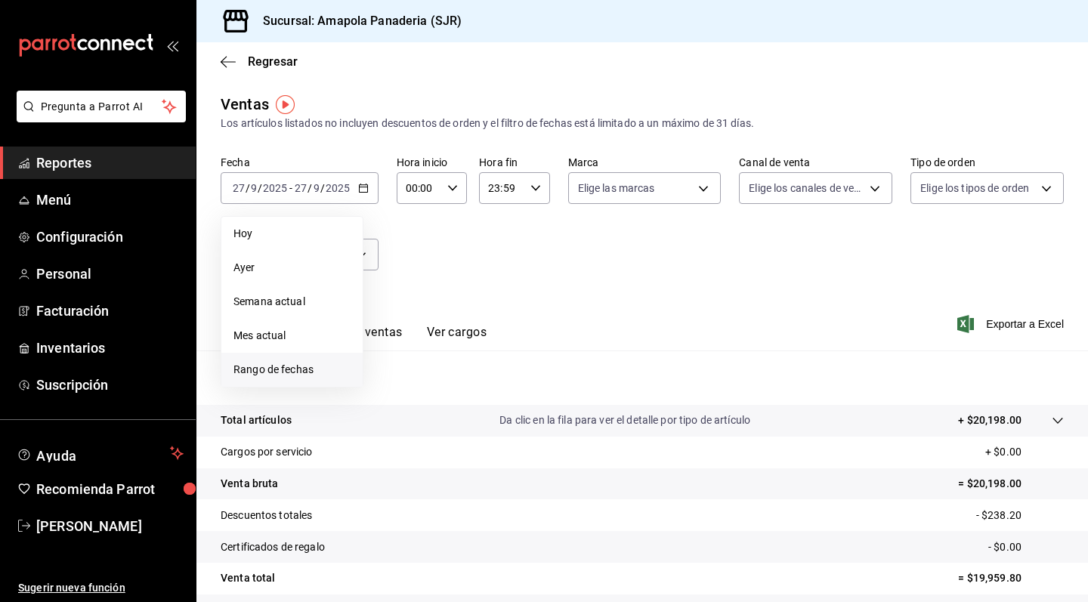
click at [328, 367] on span "Rango de fechas" at bounding box center [292, 370] width 117 height 16
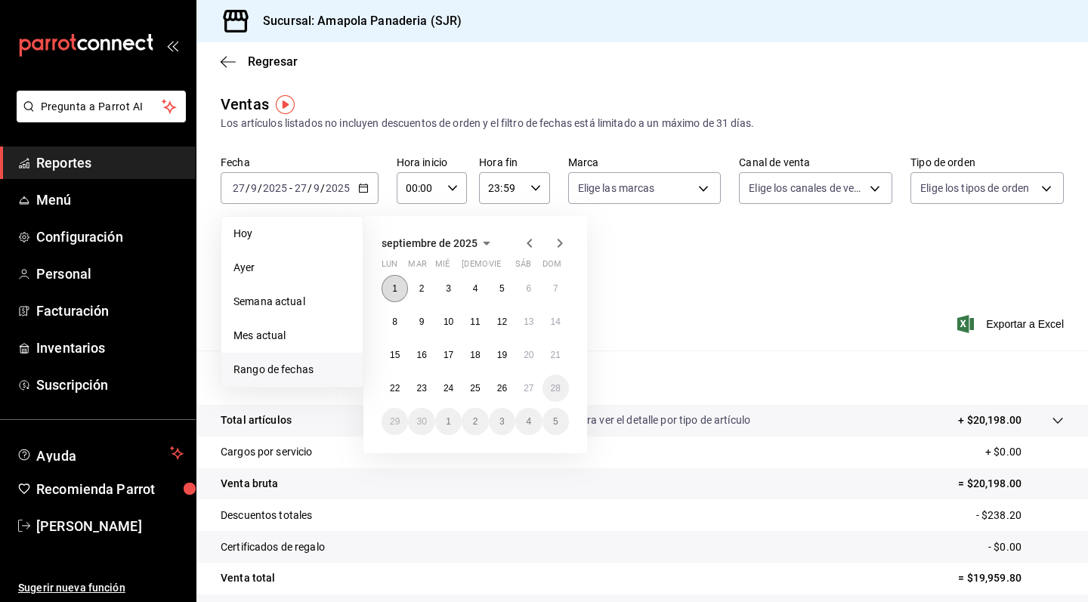
click at [396, 279] on button "1" at bounding box center [395, 288] width 26 height 27
click at [521, 391] on button "27" at bounding box center [528, 388] width 26 height 27
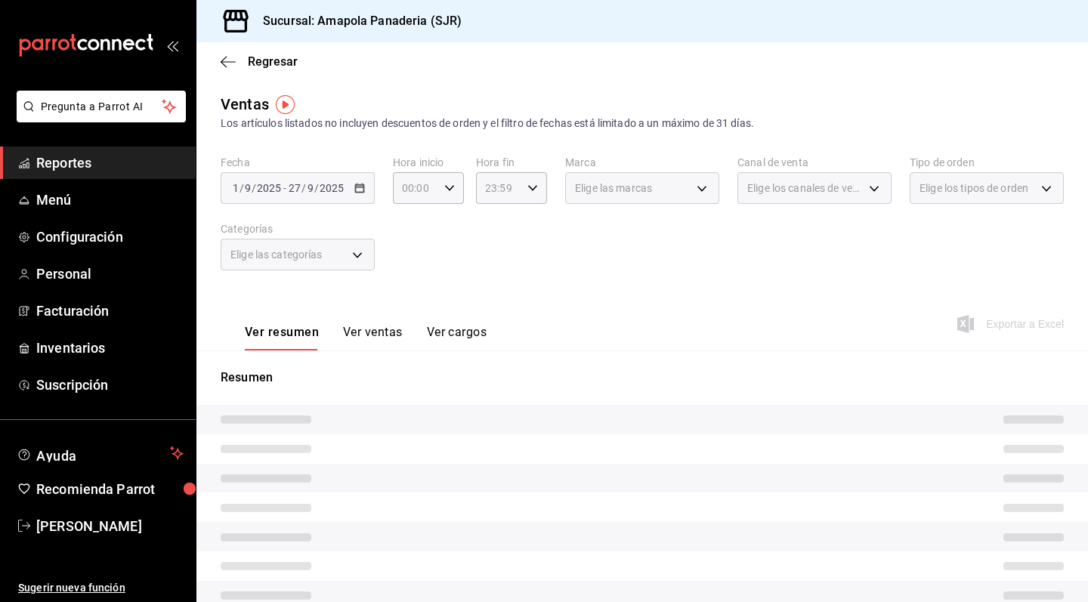
click at [367, 338] on button "Ver ventas" at bounding box center [373, 338] width 60 height 26
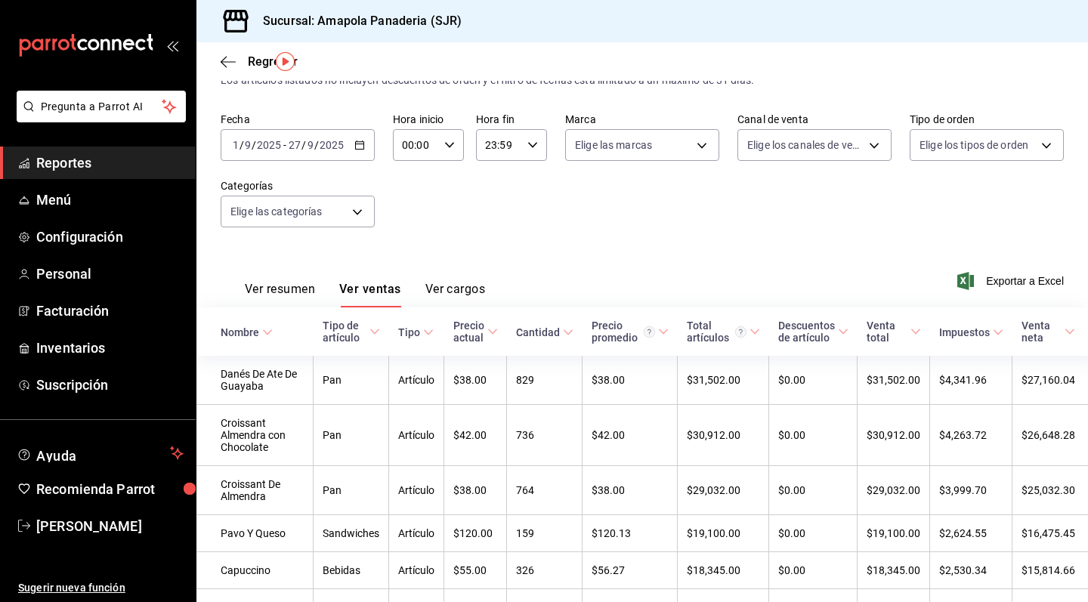
scroll to position [45, 0]
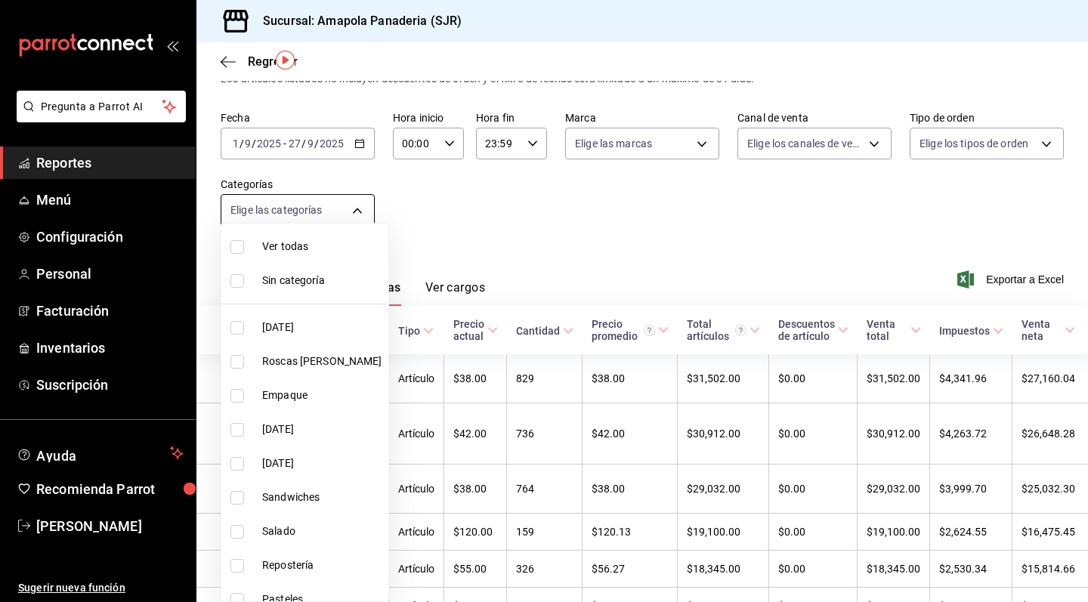
click at [348, 210] on body "Pregunta a Parrot AI Reportes Menú Configuración Personal Facturación Inventari…" at bounding box center [544, 301] width 1088 height 602
click at [314, 509] on li "Sandwiches" at bounding box center [304, 498] width 167 height 34
type input "2afd7bd3-b3f5-4dc4-bb24-d9b039189022"
checkbox input "true"
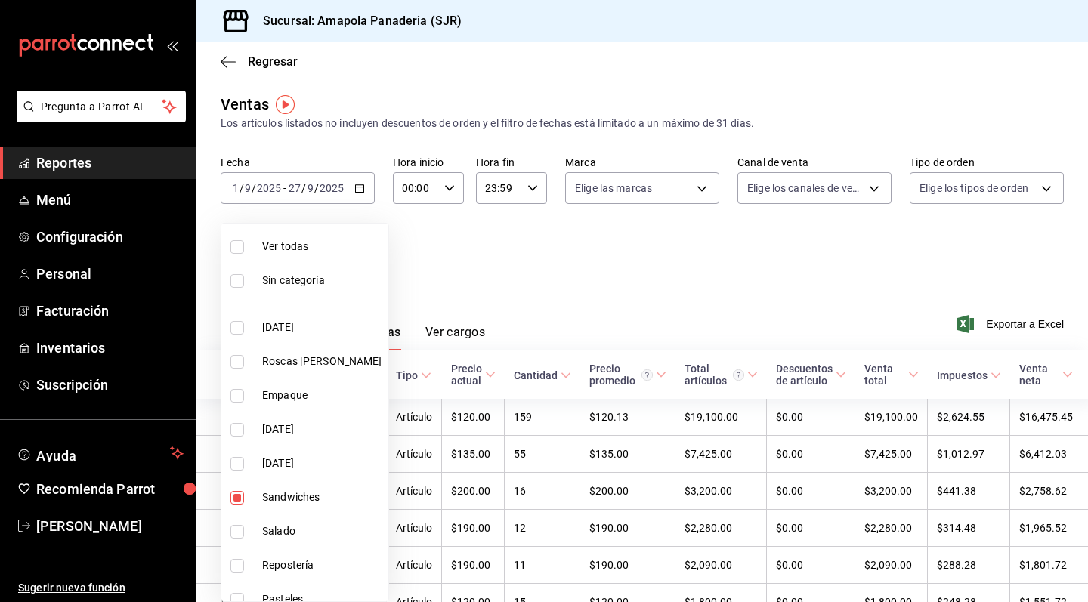
click at [860, 267] on div at bounding box center [544, 301] width 1088 height 602
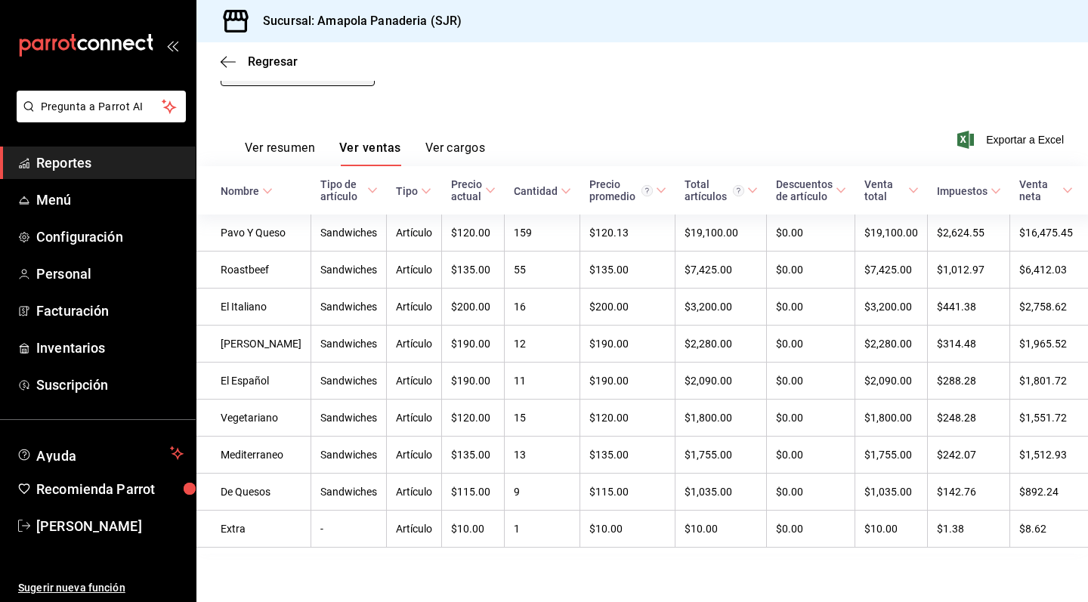
scroll to position [196, 0]
click at [1010, 135] on span "Exportar a Excel" at bounding box center [1013, 140] width 104 height 18
click at [541, 104] on div "Ver resumen Ver ventas Ver cargos Exportar a Excel" at bounding box center [642, 135] width 892 height 62
